Goal: Information Seeking & Learning: Learn about a topic

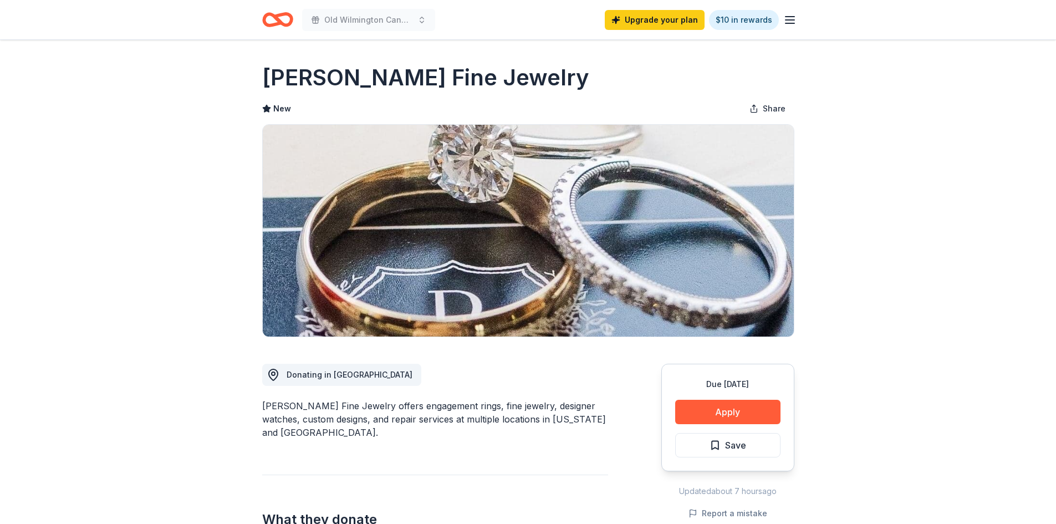
click at [273, 19] on icon "Home" at bounding box center [277, 20] width 31 height 26
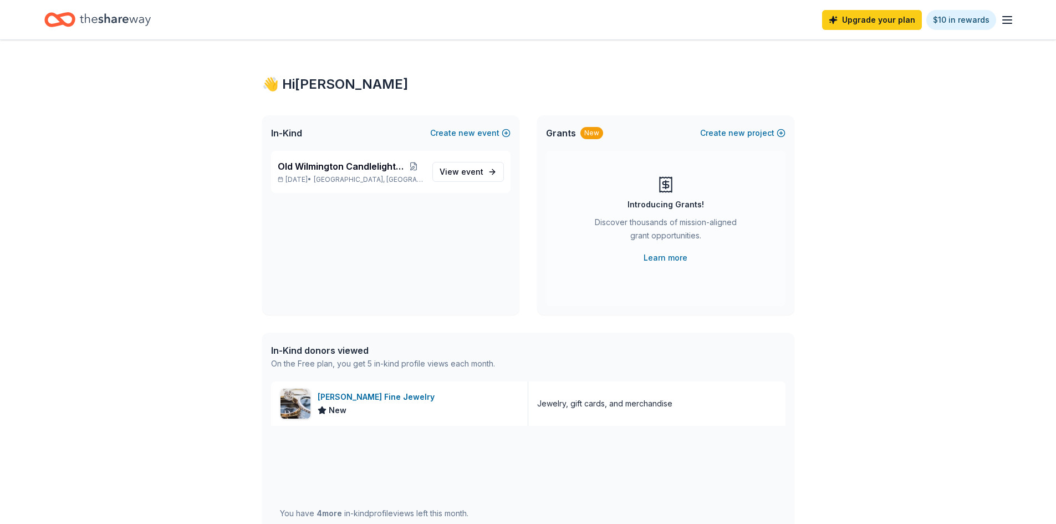
click at [794, 18] on div "Upgrade your plan $10 in rewards" at bounding box center [527, 20] width 967 height 26
click at [464, 168] on span "event" at bounding box center [472, 171] width 22 height 9
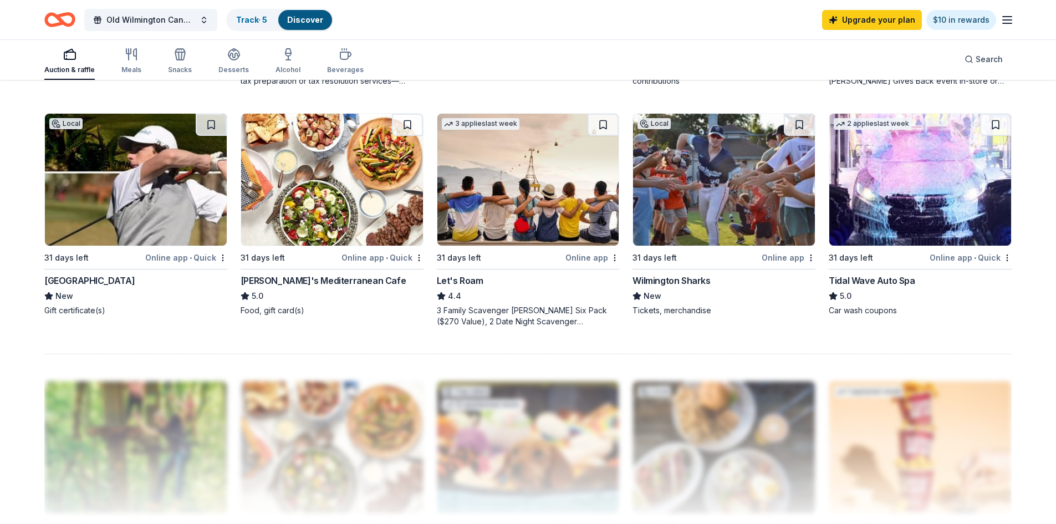
scroll to position [887, 0]
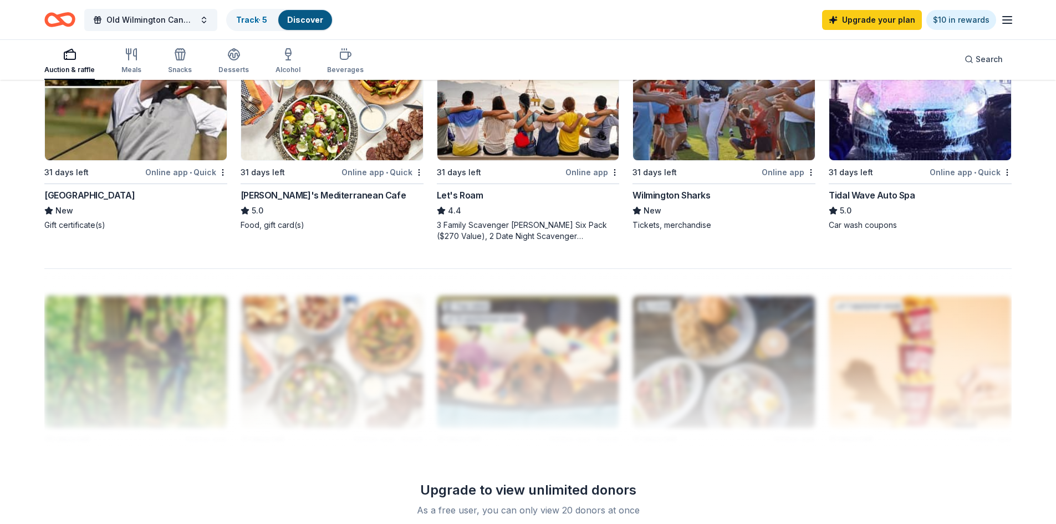
click at [860, 188] on div "2 applies last week 31 days left Online app • Quick Tidal Wave Auto Spa 5.0 Car…" at bounding box center [920, 129] width 183 height 203
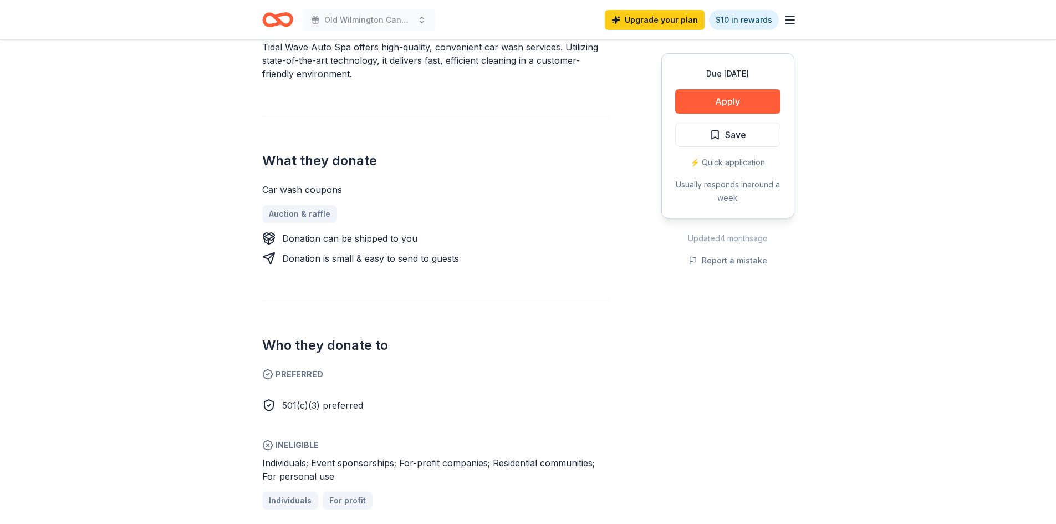
scroll to position [388, 0]
